Goal: Task Accomplishment & Management: Complete application form

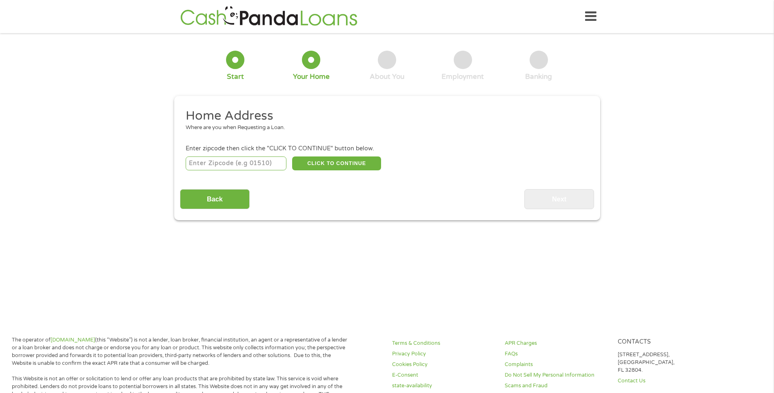
click at [242, 167] on input "number" at bounding box center [236, 163] width 101 height 14
type input "89433"
select select "[US_STATE]"
click at [336, 160] on button "CLICK TO CONTINUE" at bounding box center [336, 163] width 89 height 14
type input "89433"
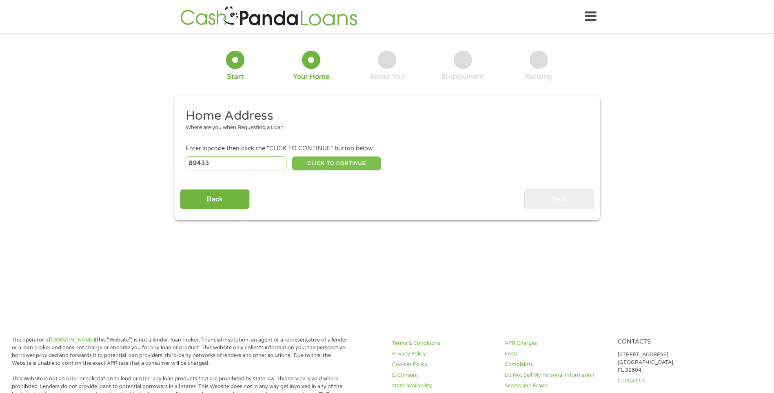
type input "[GEOGRAPHIC_DATA]"
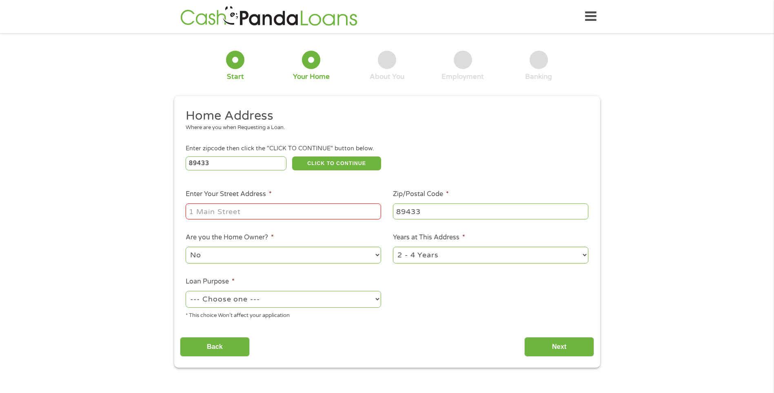
click at [216, 207] on input "Enter Your Street Address *" at bounding box center [283, 211] width 195 height 16
type input "[STREET_ADDRESS]"
click at [234, 254] on select "No Yes" at bounding box center [283, 255] width 195 height 17
select select "yes"
click at [186, 247] on select "No Yes" at bounding box center [283, 255] width 195 height 17
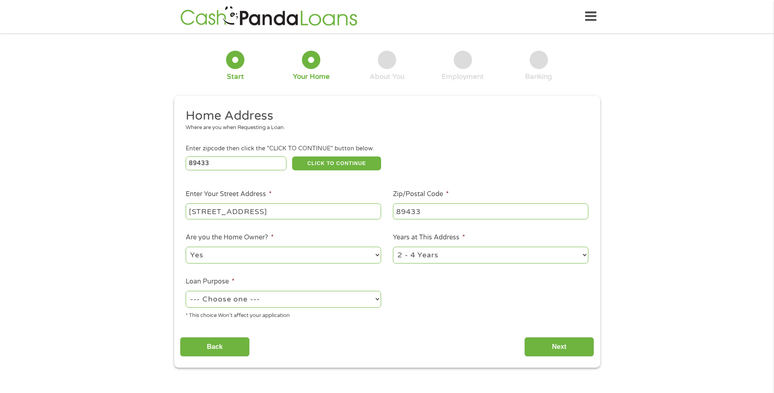
click at [434, 258] on select "1 Year or less 1 - 2 Years 2 - 4 Years Over 4 Years" at bounding box center [490, 255] width 195 height 17
select select "60months"
click at [393, 247] on select "1 Year or less 1 - 2 Years 2 - 4 Years Over 4 Years" at bounding box center [490, 255] width 195 height 17
click at [218, 294] on select "--- Choose one --- Pay Bills Debt Consolidation Home Improvement Major Purchase…" at bounding box center [283, 299] width 195 height 17
select select "medicalexpenses"
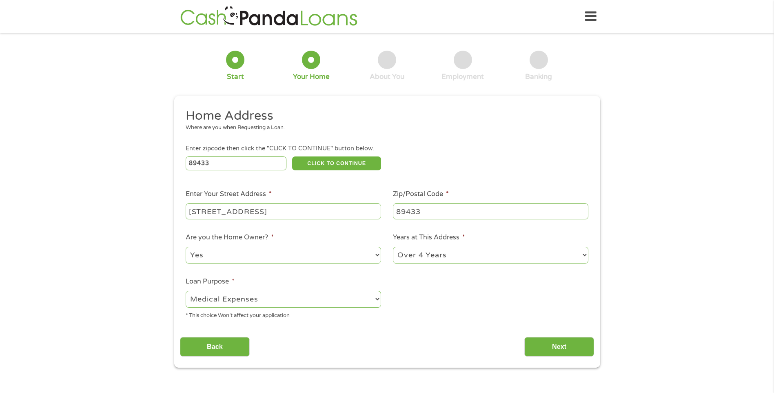
click at [186, 291] on select "--- Choose one --- Pay Bills Debt Consolidation Home Improvement Major Purchase…" at bounding box center [283, 299] width 195 height 17
click at [562, 346] on input "Next" at bounding box center [559, 347] width 70 height 20
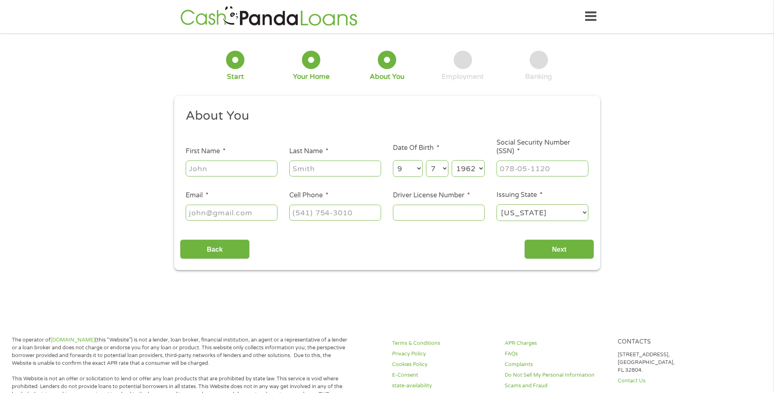
scroll to position [3, 3]
click at [549, 252] on input "Next" at bounding box center [559, 249] width 70 height 20
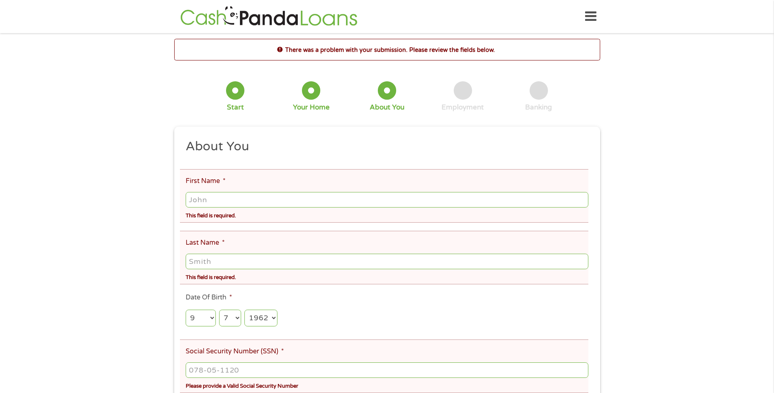
click at [218, 167] on ul "About You This field is hidden when viewing the form Title * --- Choose one ---…" at bounding box center [387, 386] width 414 height 497
click at [229, 196] on input "First Name *" at bounding box center [387, 200] width 402 height 16
drag, startPoint x: 229, startPoint y: 196, endPoint x: 219, endPoint y: 200, distance: 10.6
click at [217, 200] on input "First Name *" at bounding box center [387, 200] width 402 height 16
type input "[PERSON_NAME]"
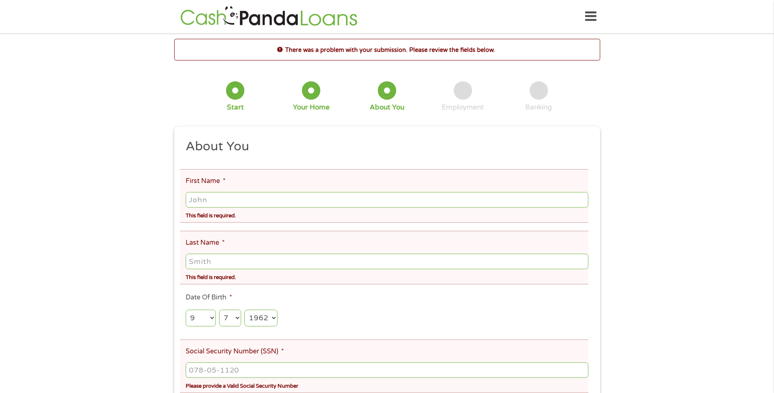
type input "[PERSON_NAME]"
type input "[EMAIL_ADDRESS][DOMAIN_NAME]"
type input "[PHONE_NUMBER]"
drag, startPoint x: 241, startPoint y: 219, endPoint x: 264, endPoint y: 242, distance: 32.9
click at [241, 218] on div "This field is required." at bounding box center [387, 214] width 402 height 11
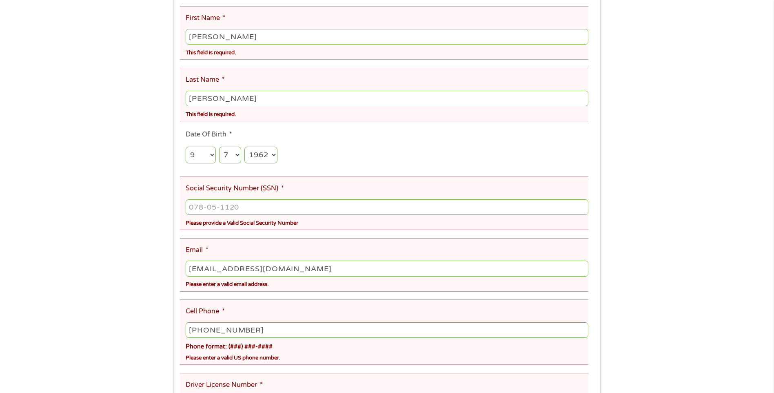
scroll to position [163, 0]
click at [228, 205] on input "___-__-____" at bounding box center [387, 207] width 402 height 16
type input "530-82-1475"
click at [156, 235] on div "There was a problem with your submission. Please review the fields below. 1 Sta…" at bounding box center [387, 195] width 774 height 638
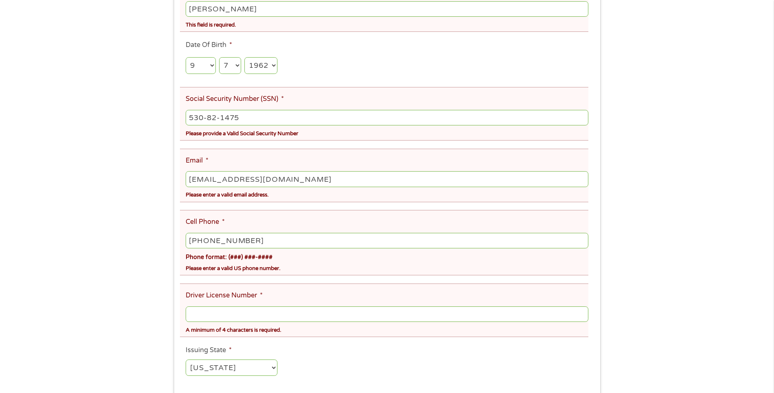
scroll to position [272, 0]
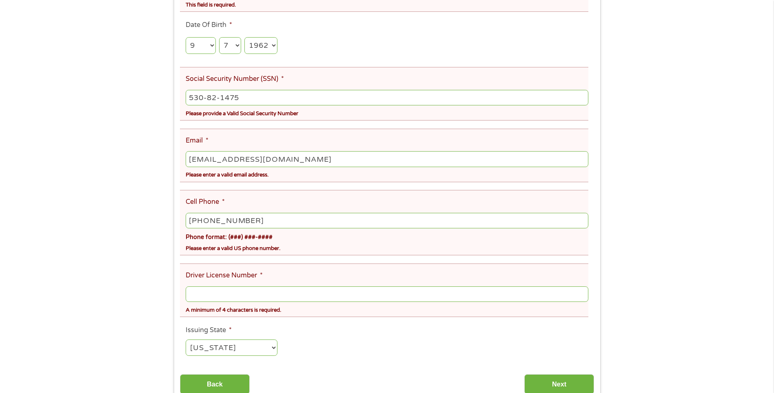
click at [200, 302] on div at bounding box center [387, 293] width 402 height 19
click at [203, 295] on input "Driver License Number *" at bounding box center [387, 294] width 402 height 16
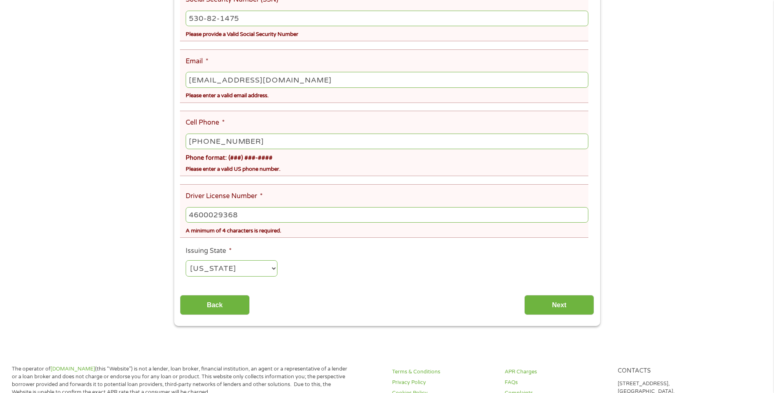
scroll to position [462, 0]
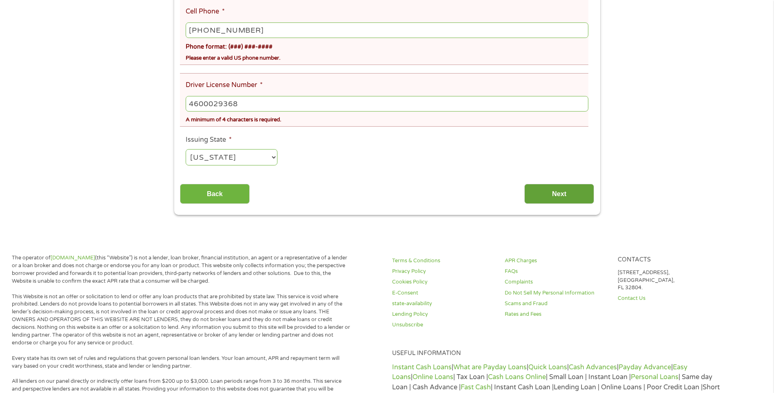
type input "4600029368"
click at [546, 191] on input "Next" at bounding box center [559, 194] width 70 height 20
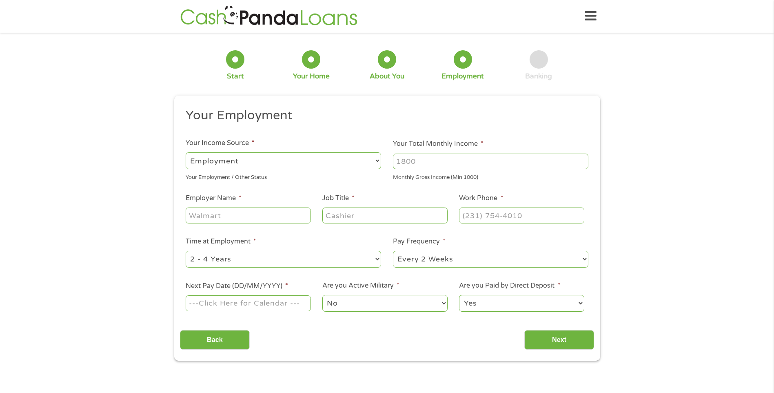
scroll to position [0, 0]
click at [333, 159] on select "--- Choose one --- Employment [DEMOGRAPHIC_DATA] Benefits" at bounding box center [283, 161] width 195 height 17
select select "benefits"
click at [186, 153] on select "--- Choose one --- Employment [DEMOGRAPHIC_DATA] Benefits" at bounding box center [283, 161] width 195 height 17
type input "Other"
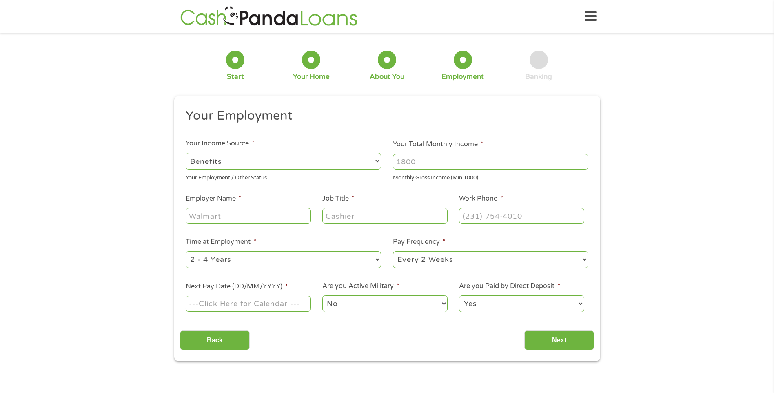
type input "[PHONE_NUMBER]"
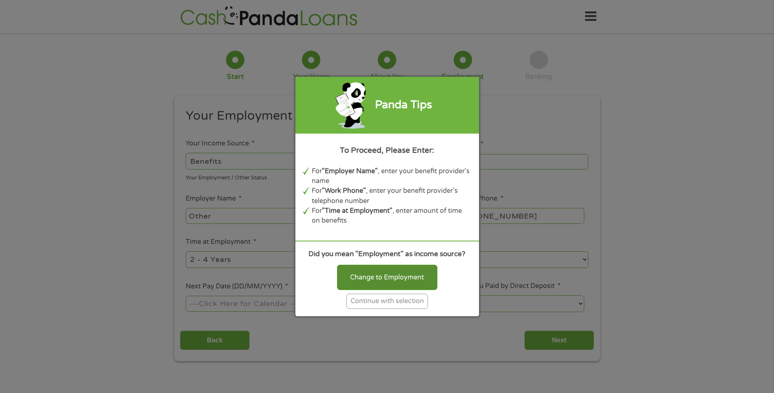
click at [371, 271] on div "Change to Employment" at bounding box center [387, 276] width 100 height 25
select select "fullTime"
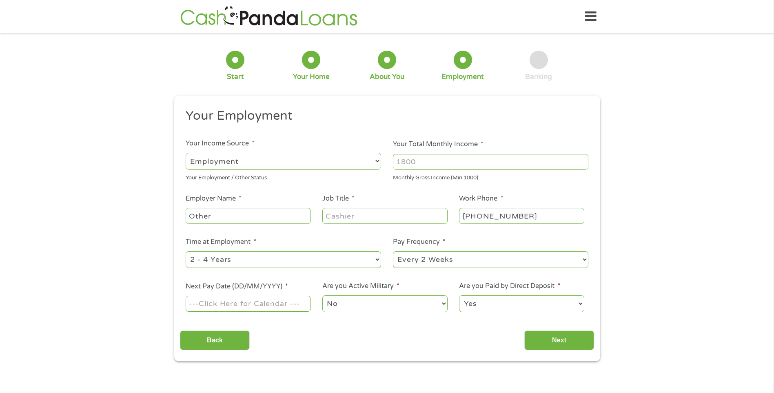
click at [302, 161] on select "--- Choose one --- Employment [DEMOGRAPHIC_DATA] Benefits" at bounding box center [283, 161] width 195 height 17
click at [186, 153] on select "--- Choose one --- Employment [DEMOGRAPHIC_DATA] Benefits" at bounding box center [283, 161] width 195 height 17
click at [411, 160] on input "Your Total Monthly Income *" at bounding box center [490, 162] width 195 height 16
type input "4250.00"
click at [228, 214] on input "Other" at bounding box center [248, 216] width 125 height 16
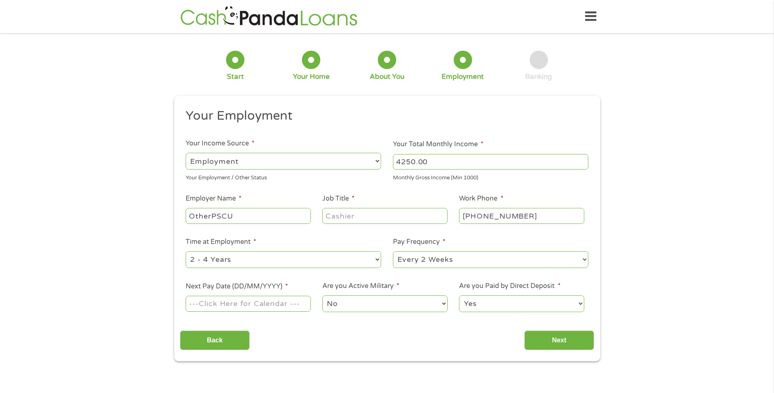
drag, startPoint x: 213, startPoint y: 215, endPoint x: -2, endPoint y: 263, distance: 219.4
type input "OtherPSCU"
